Goal: Communication & Community: Answer question/provide support

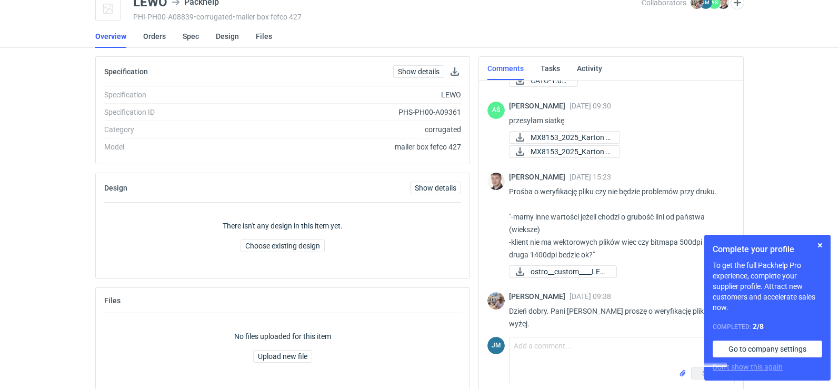
scroll to position [59, 0]
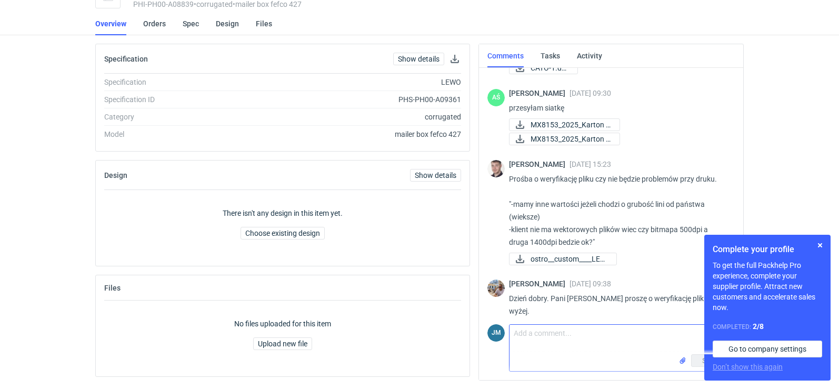
click at [541, 351] on textarea "Comment message" at bounding box center [622, 339] width 225 height 29
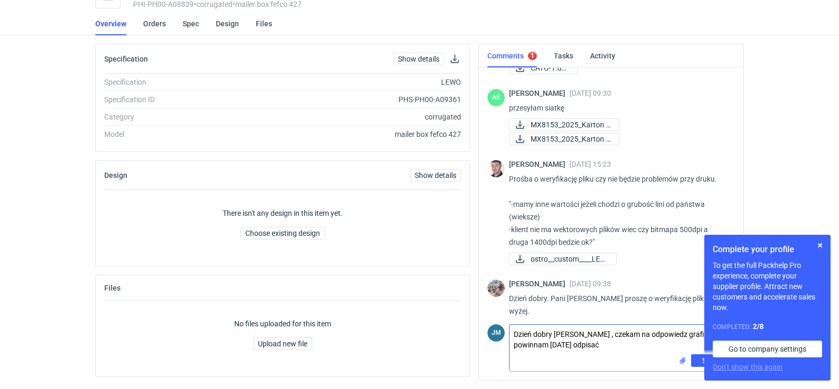
type textarea "Dzień dobry [PERSON_NAME] , czekam na odpowiedz grafika, powinnam [DATE] odpisać"
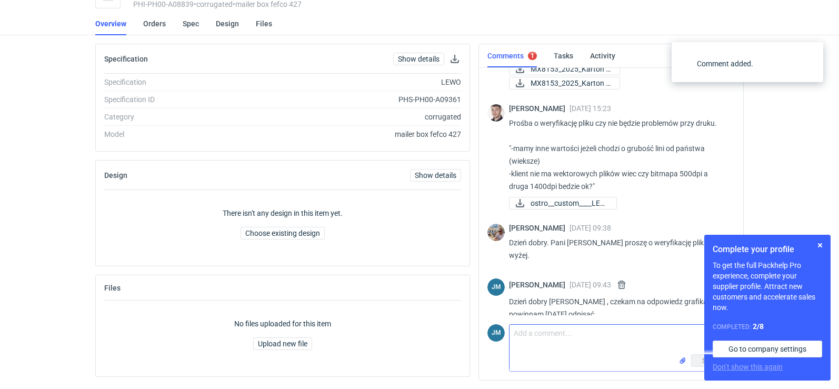
scroll to position [115, 0]
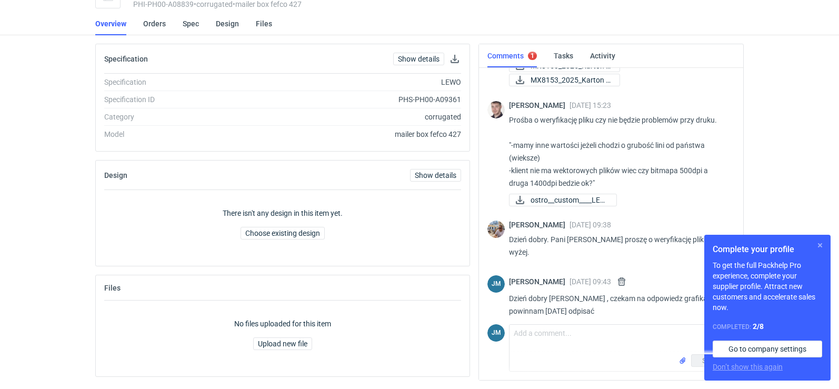
click at [818, 247] on button "button" at bounding box center [820, 245] width 13 height 13
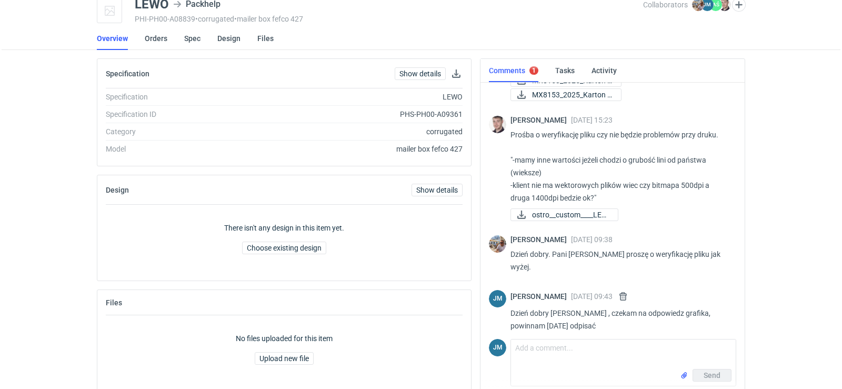
scroll to position [0, 0]
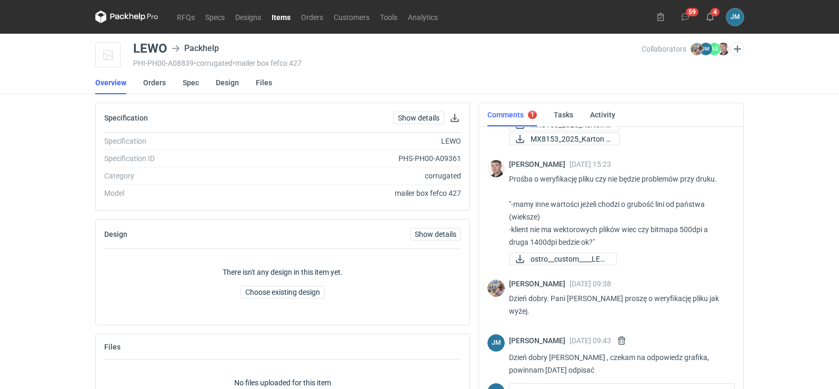
click at [141, 9] on nav "RFQs Specs Designs Items Orders Customers Tools Analytics" at bounding box center [269, 17] width 348 height 34
click at [144, 20] on icon at bounding box center [126, 17] width 63 height 13
